Goal: Information Seeking & Learning: Learn about a topic

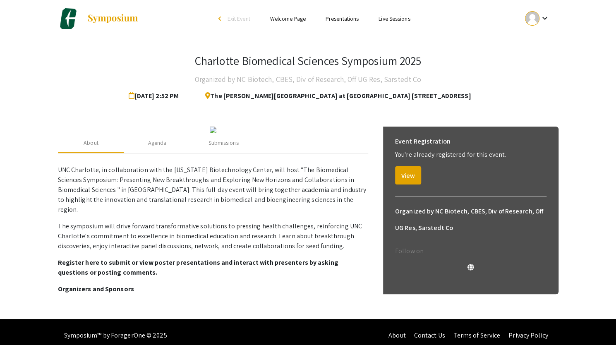
click at [345, 17] on link "Presentations" at bounding box center [342, 18] width 33 height 7
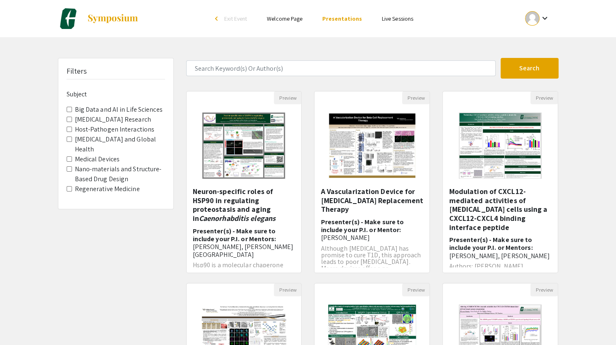
click at [282, 21] on link "Welcome Page" at bounding box center [285, 18] width 36 height 7
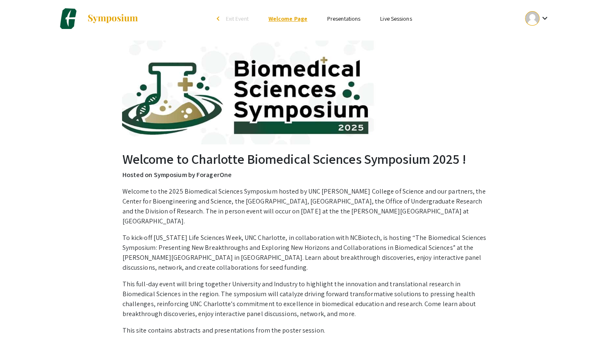
click at [306, 20] on link "Welcome Page" at bounding box center [288, 18] width 39 height 7
click at [326, 20] on li "Presentations" at bounding box center [344, 19] width 53 height 10
click at [331, 20] on link "Presentations" at bounding box center [343, 18] width 33 height 7
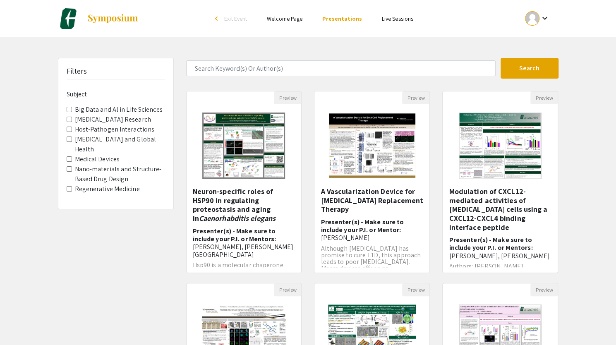
scroll to position [203, 0]
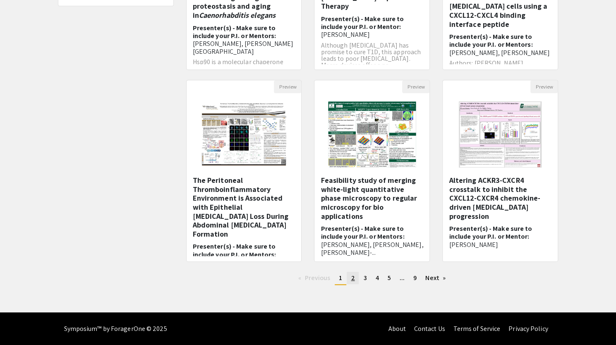
click at [357, 282] on link "page 2" at bounding box center [353, 278] width 12 height 12
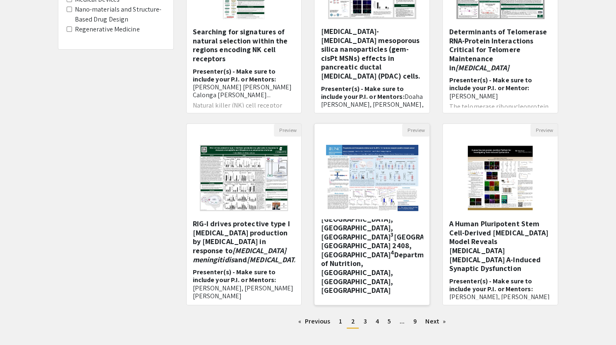
scroll to position [133, 0]
click at [367, 325] on link "page 3" at bounding box center [365, 321] width 12 height 12
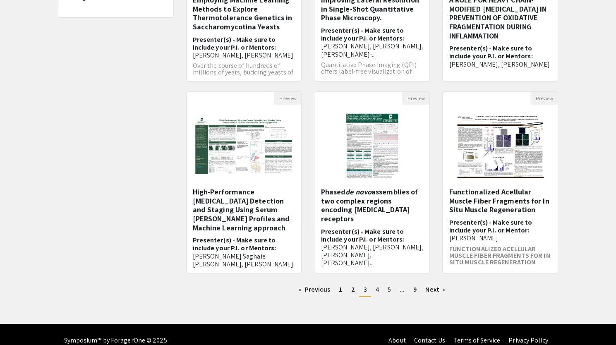
scroll to position [193, 0]
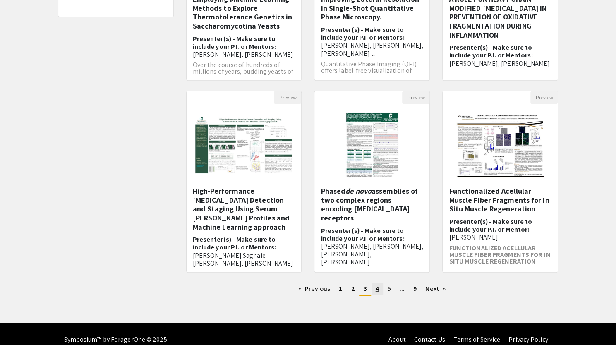
click at [382, 289] on link "page 4" at bounding box center [378, 289] width 12 height 12
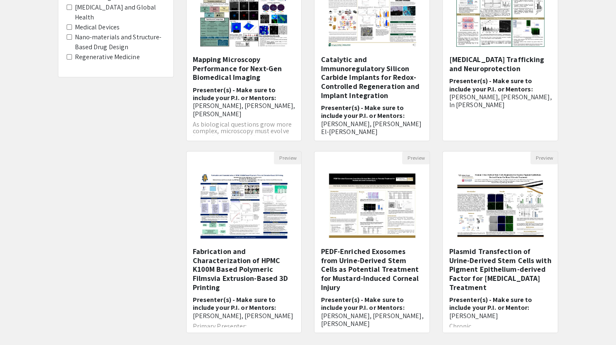
scroll to position [203, 0]
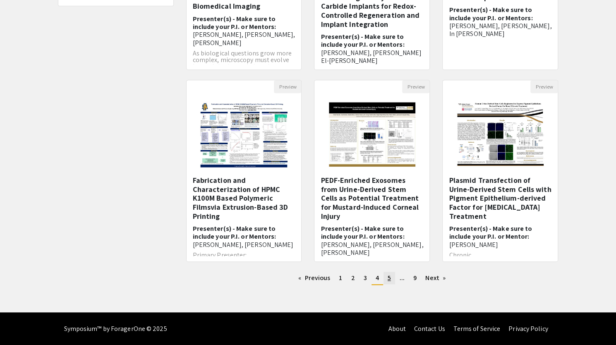
click at [388, 278] on span "5" at bounding box center [389, 278] width 3 height 9
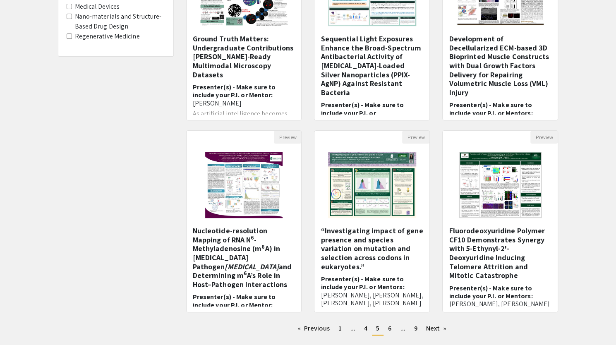
scroll to position [153, 0]
click at [390, 328] on span "6" at bounding box center [389, 328] width 3 height 9
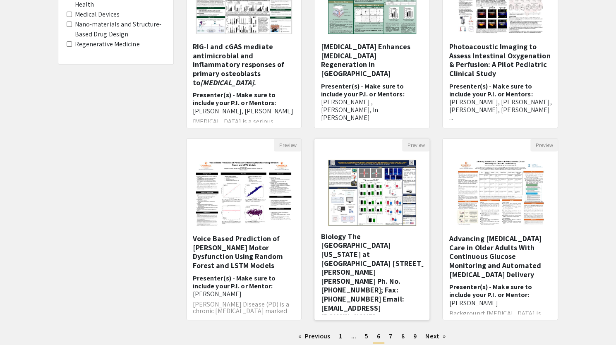
scroll to position [79, 0]
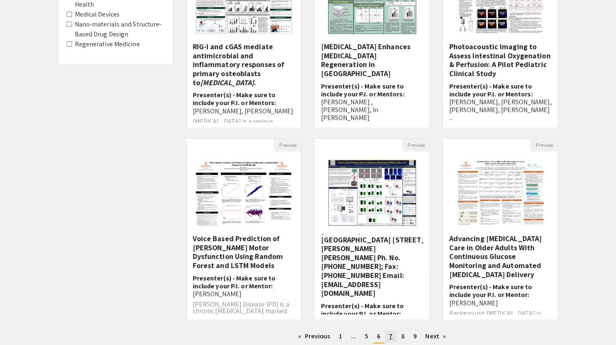
click at [393, 336] on link "page 7" at bounding box center [391, 336] width 12 height 12
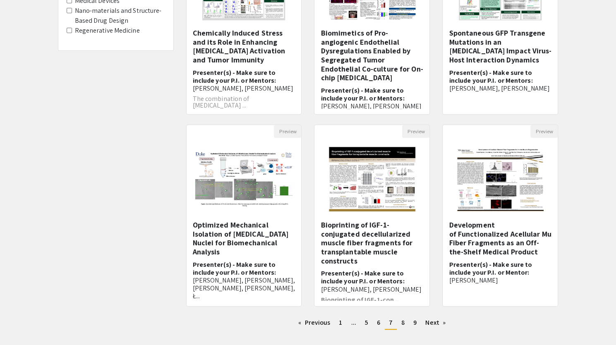
scroll to position [159, 0]
click at [400, 324] on link "page 8" at bounding box center [403, 322] width 12 height 12
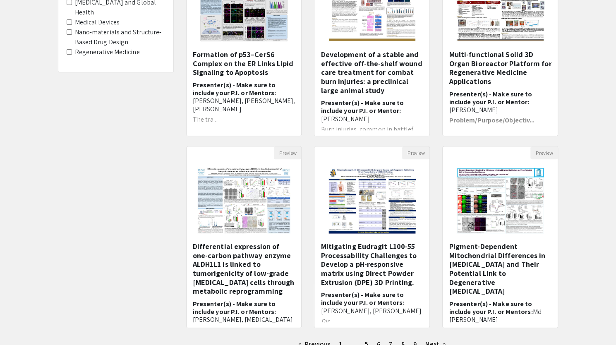
scroll to position [145, 0]
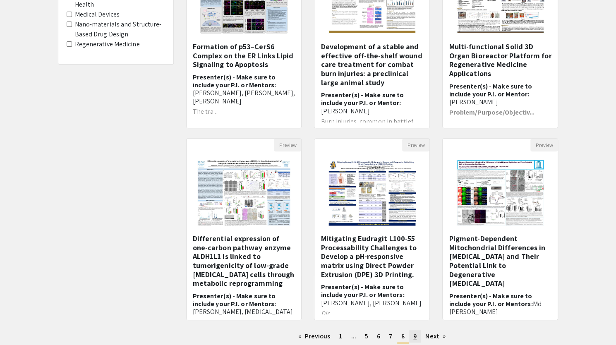
click at [419, 334] on link "page 9" at bounding box center [415, 336] width 12 height 12
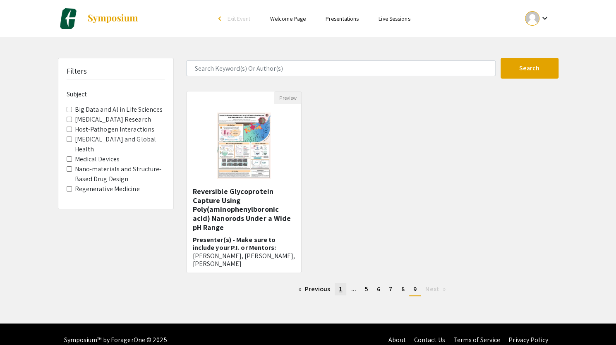
click at [336, 290] on link "page 1" at bounding box center [341, 289] width 12 height 12
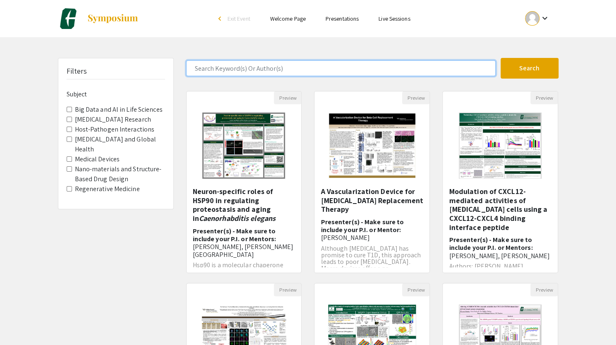
click at [234, 63] on input "Search Keyword(s) Or Author(s)" at bounding box center [341, 68] width 310 height 16
type input "[MEDICAL_DATA]"
click at [501, 58] on button "Search" at bounding box center [530, 68] width 58 height 21
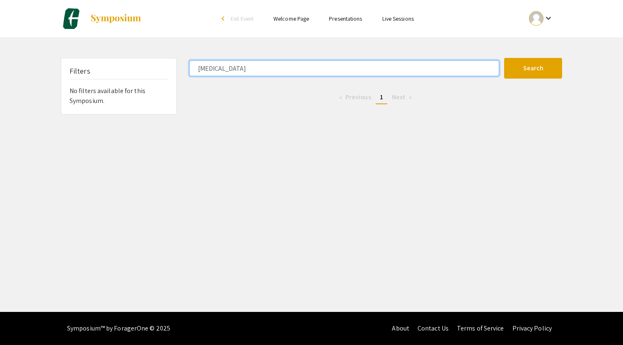
drag, startPoint x: 242, startPoint y: 77, endPoint x: 174, endPoint y: 78, distance: 67.5
click at [174, 78] on div "Filters No filters available for this Symposium. [MEDICAL_DATA] Search 0 Result…" at bounding box center [311, 86] width 513 height 57
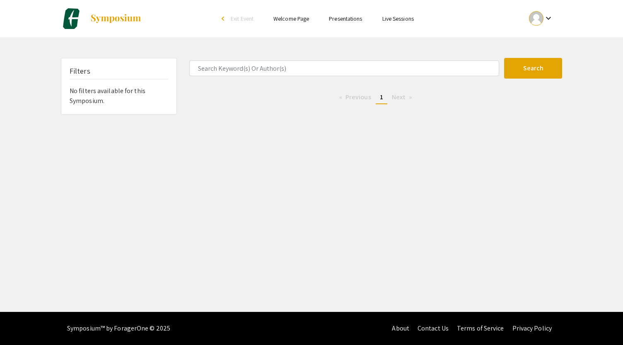
click at [336, 117] on div "Skip navigation arrow_back_ios Exit Event Welcome Page Presentations Live Sessi…" at bounding box center [311, 156] width 623 height 312
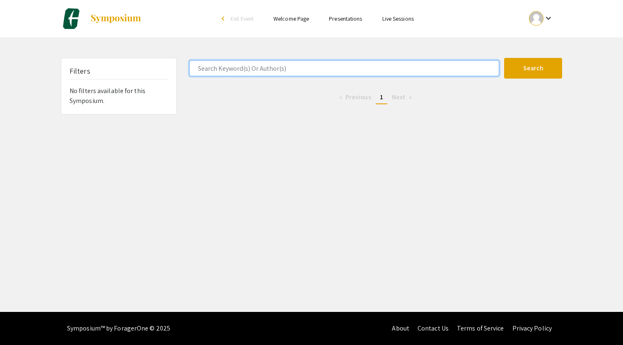
click at [218, 66] on input "Search Keyword(s) Or Author(s)" at bounding box center [344, 68] width 310 height 16
click at [504, 58] on button "Search" at bounding box center [533, 68] width 58 height 21
click at [218, 66] on input "HGF" at bounding box center [344, 68] width 310 height 16
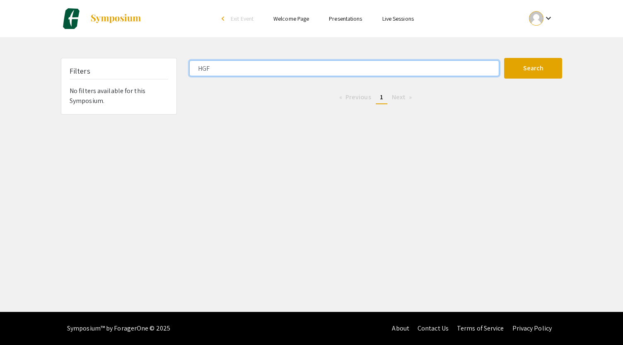
type input "="
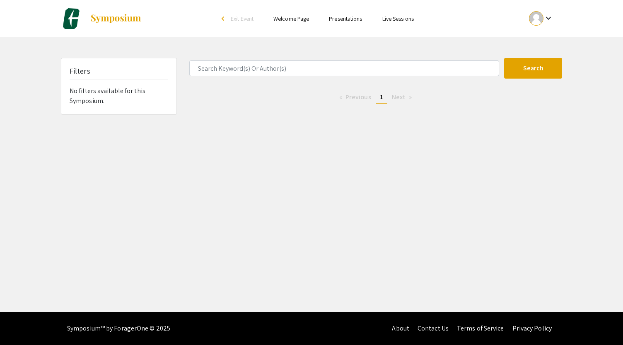
click at [360, 132] on div "Skip navigation arrow_back_ios Exit Event Welcome Page Presentations Live Sessi…" at bounding box center [311, 156] width 623 height 312
